Goal: Information Seeking & Learning: Learn about a topic

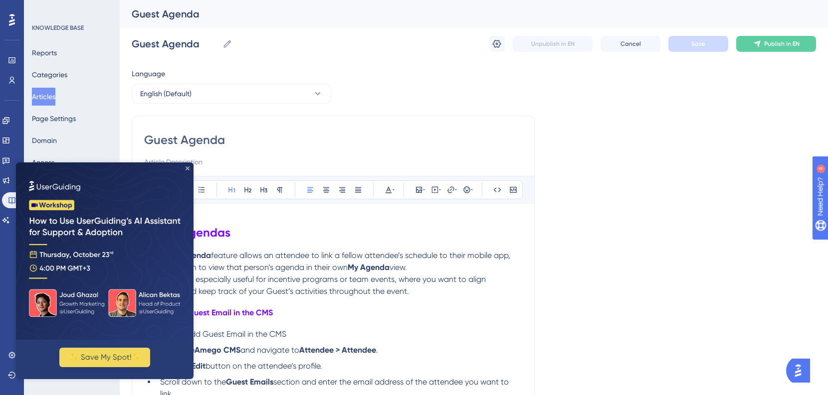
click at [189, 168] on icon "Close Preview" at bounding box center [188, 169] width 4 height 4
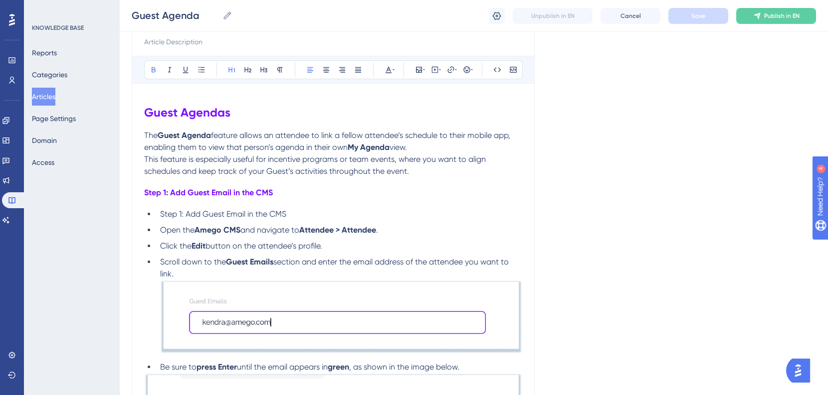
scroll to position [117, 0]
click at [422, 146] on p "The Guest Agenda feature allows an attendee to link a fellow attendee’s schedul…" at bounding box center [333, 141] width 378 height 24
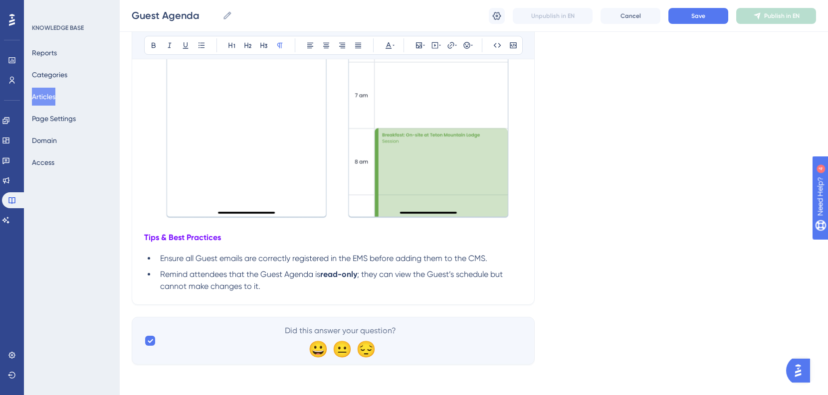
scroll to position [1382, 0]
click at [703, 19] on span "Save" at bounding box center [698, 16] width 14 height 8
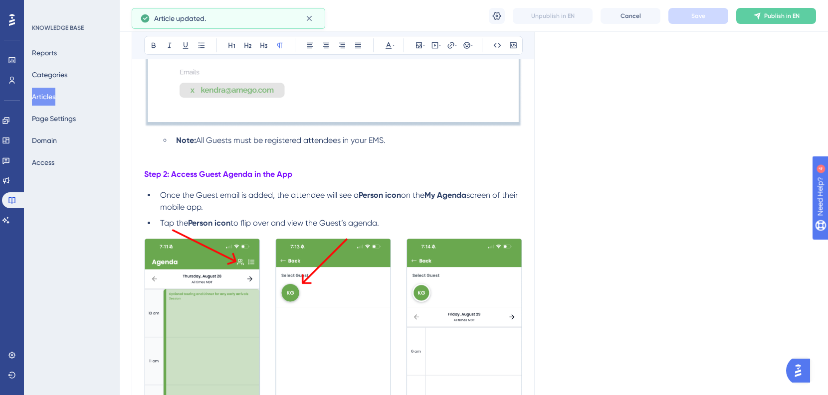
scroll to position [512, 0]
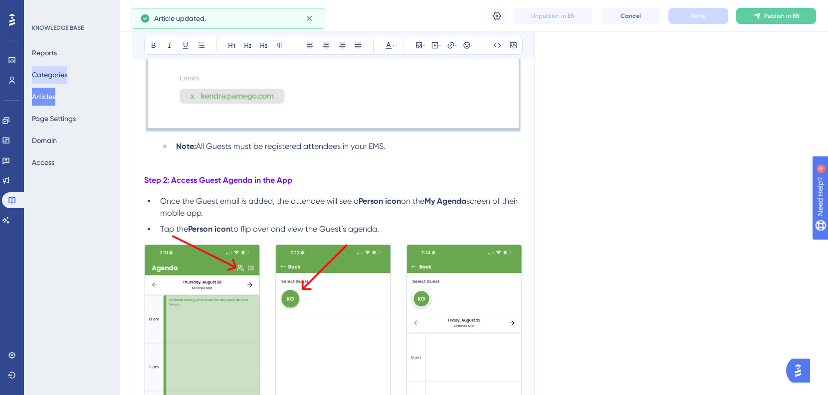
click at [67, 76] on button "Categories" at bounding box center [49, 75] width 35 height 18
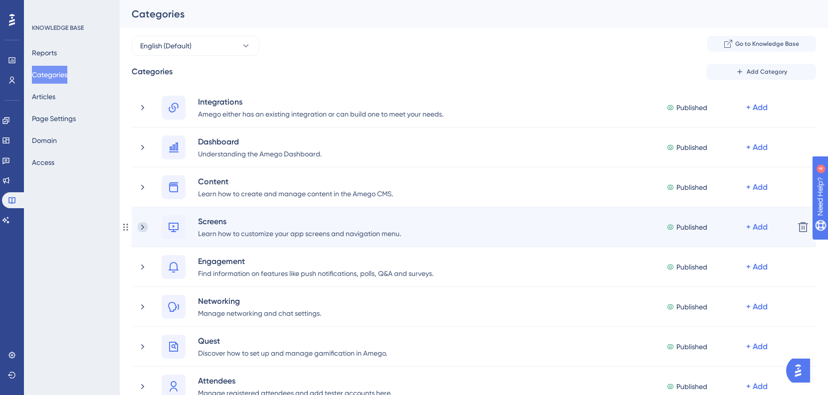
click at [141, 224] on icon at bounding box center [143, 227] width 10 height 10
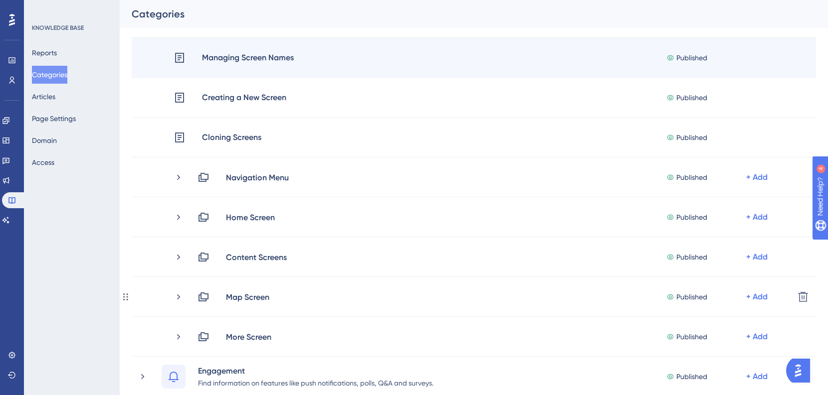
scroll to position [250, 0]
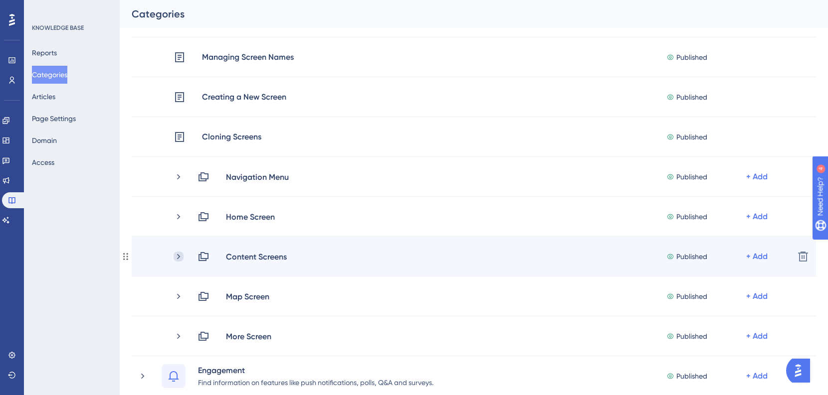
click at [180, 256] on icon at bounding box center [179, 257] width 10 height 10
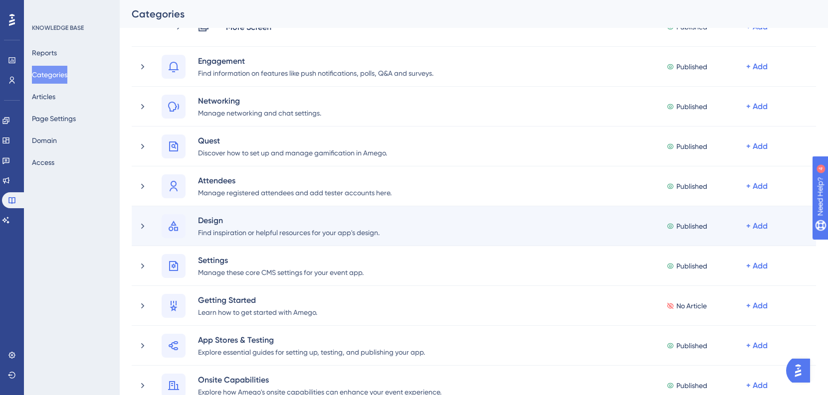
scroll to position [604, 0]
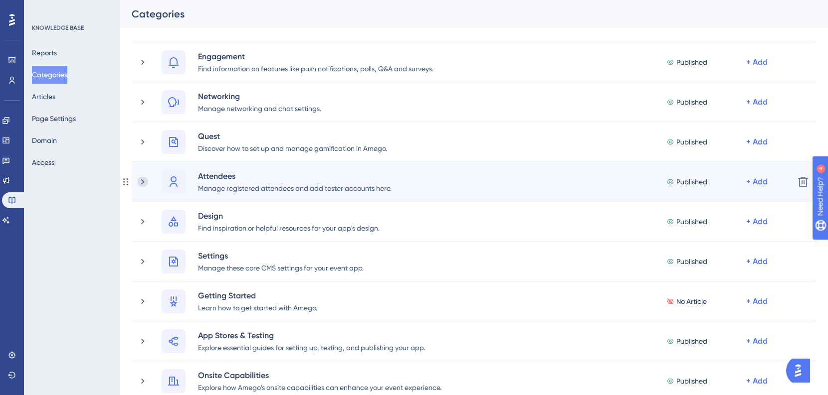
click at [142, 182] on icon at bounding box center [143, 182] width 10 height 10
